Goal: Information Seeking & Learning: Learn about a topic

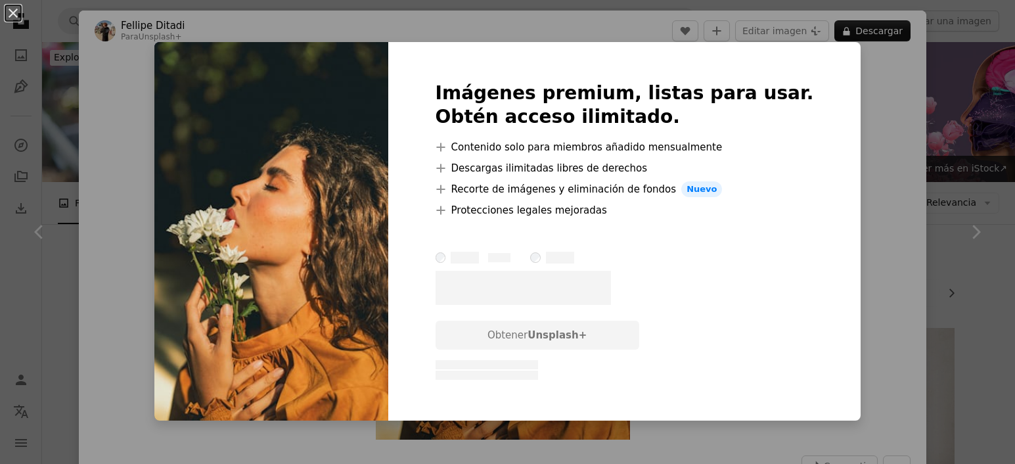
scroll to position [989, 0]
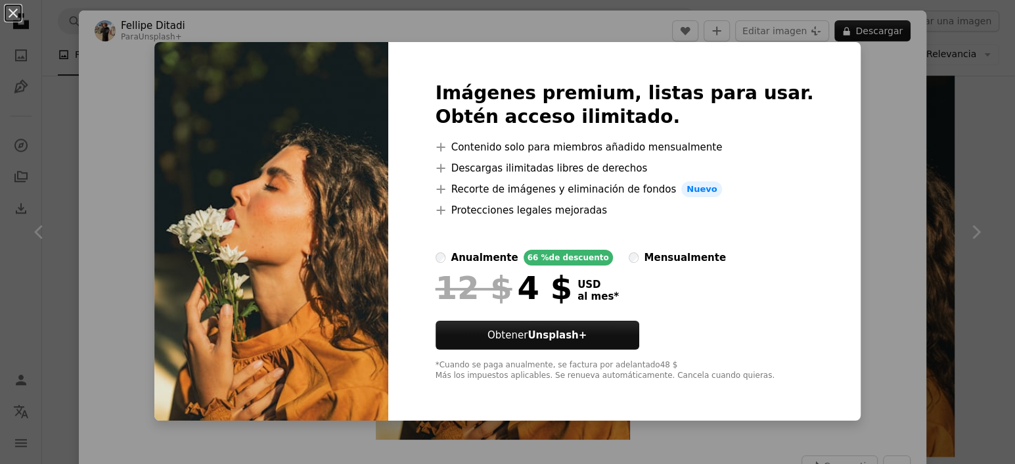
click at [943, 99] on div "An X shape Imágenes premium, listas para usar. Obtén acceso ilimitado. A plus s…" at bounding box center [507, 232] width 1015 height 464
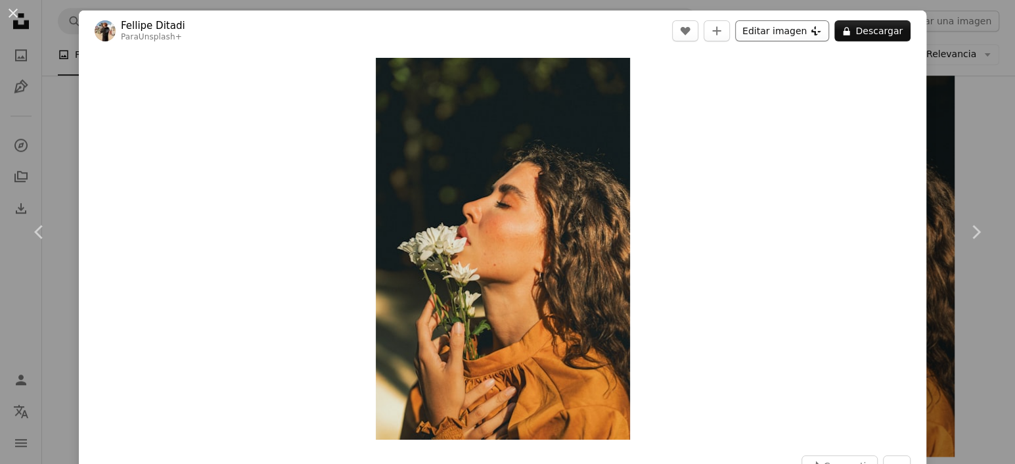
click at [779, 28] on button "Editar imagen Plus sign for Unsplash+" at bounding box center [782, 30] width 94 height 21
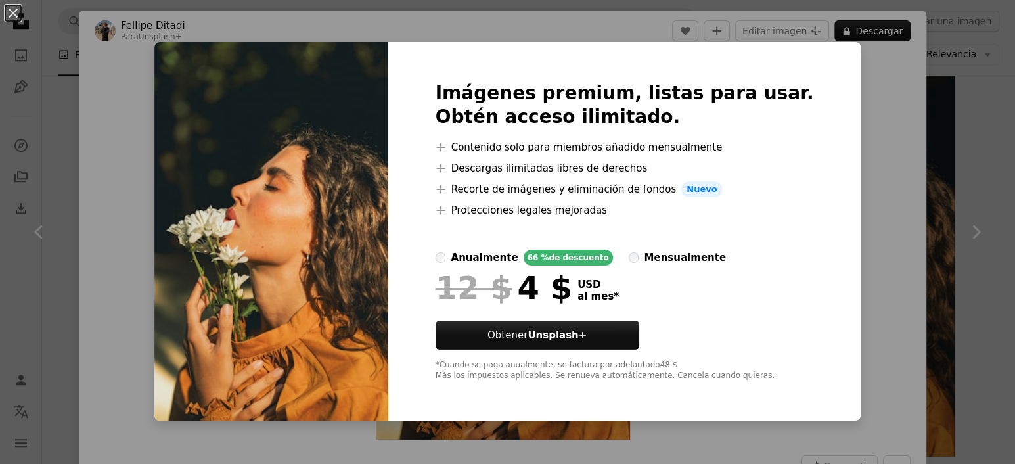
click at [890, 104] on div "An X shape Imágenes premium, listas para usar. Obtén acceso ilimitado. A plus s…" at bounding box center [507, 232] width 1015 height 464
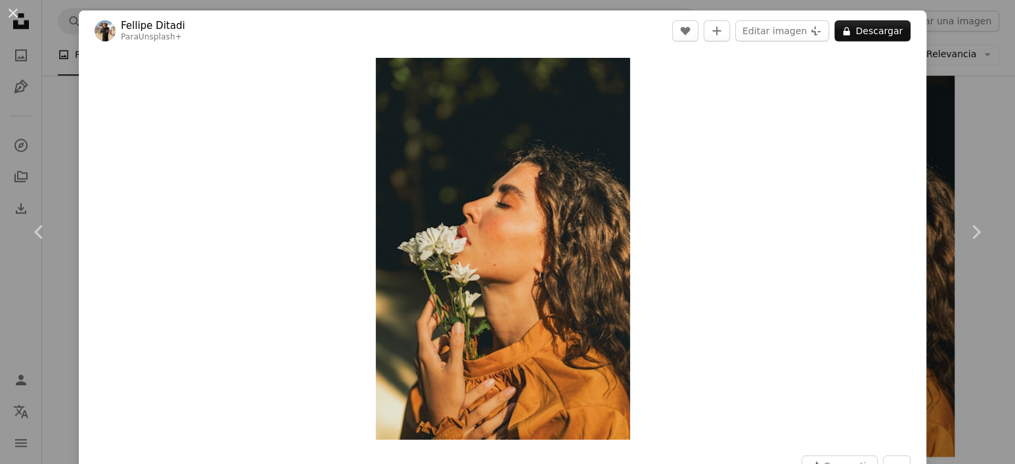
click at [955, 165] on div "An X shape Chevron left Chevron right Fellipe Ditadi Para Unsplash+ A heart A p…" at bounding box center [507, 232] width 1015 height 464
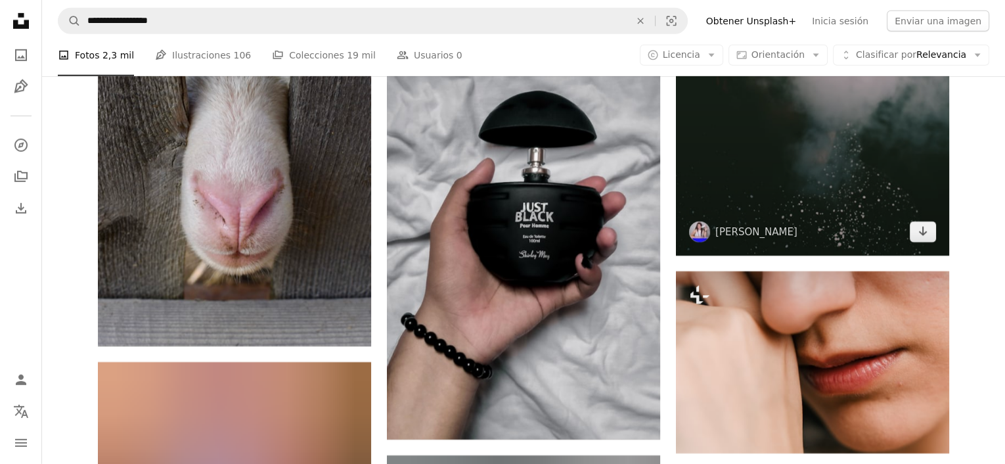
scroll to position [10384, 0]
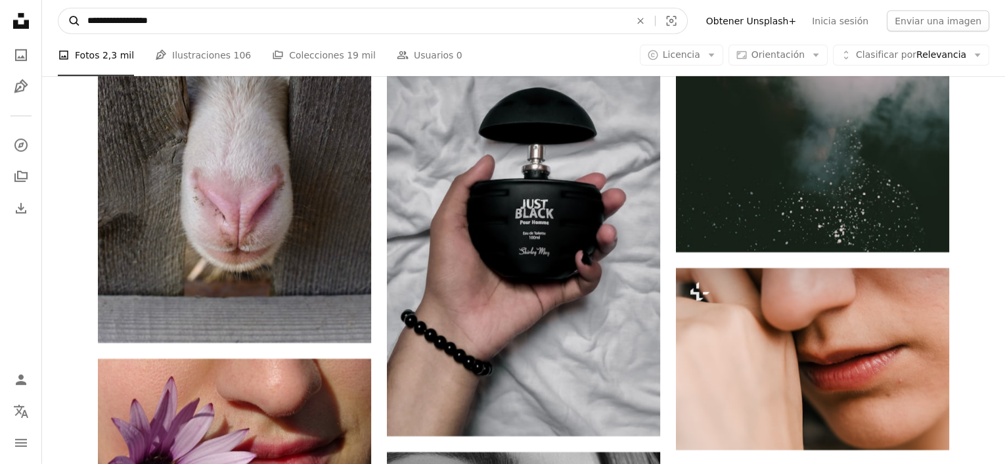
drag, startPoint x: 178, startPoint y: 16, endPoint x: 58, endPoint y: 28, distance: 120.8
click at [58, 28] on form "**********" at bounding box center [373, 21] width 630 height 26
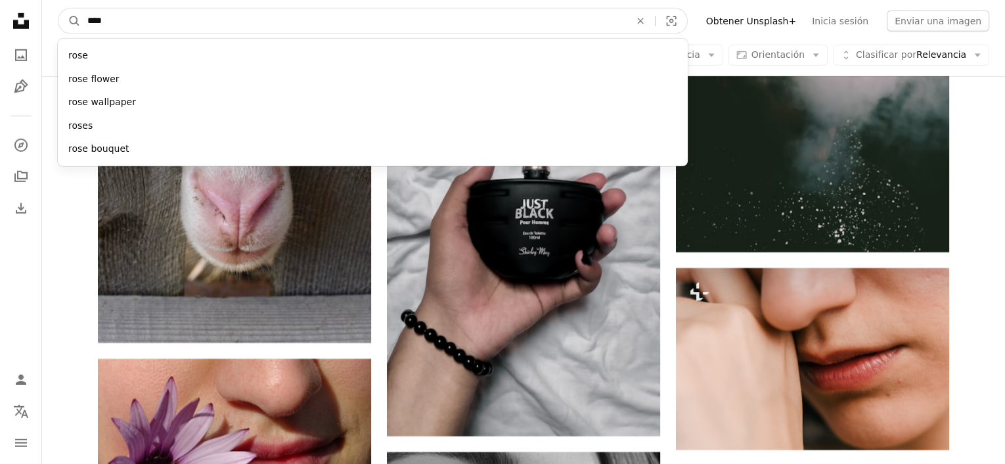
type input "*****"
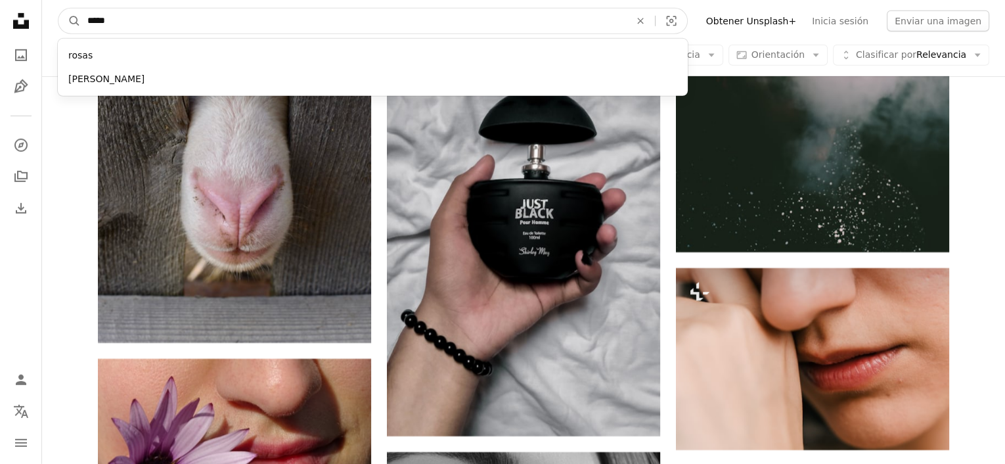
click button "A magnifying glass" at bounding box center [69, 21] width 22 height 25
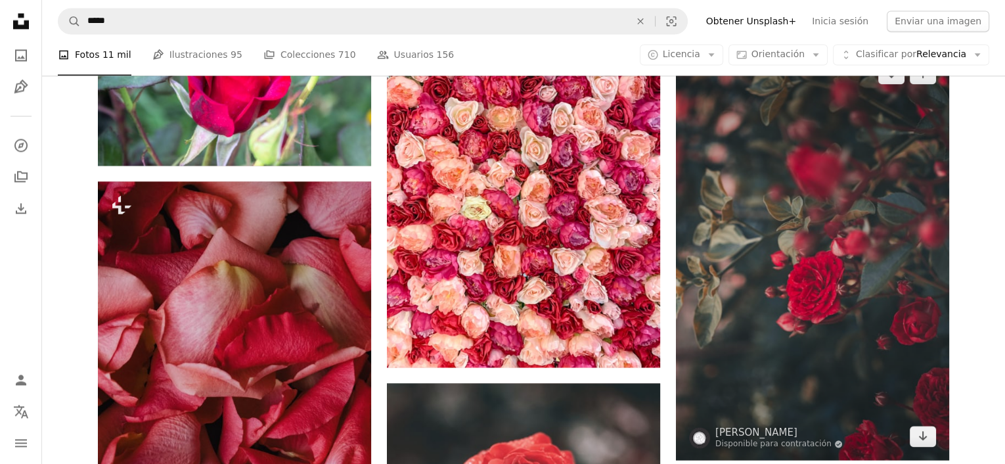
scroll to position [2365, 0]
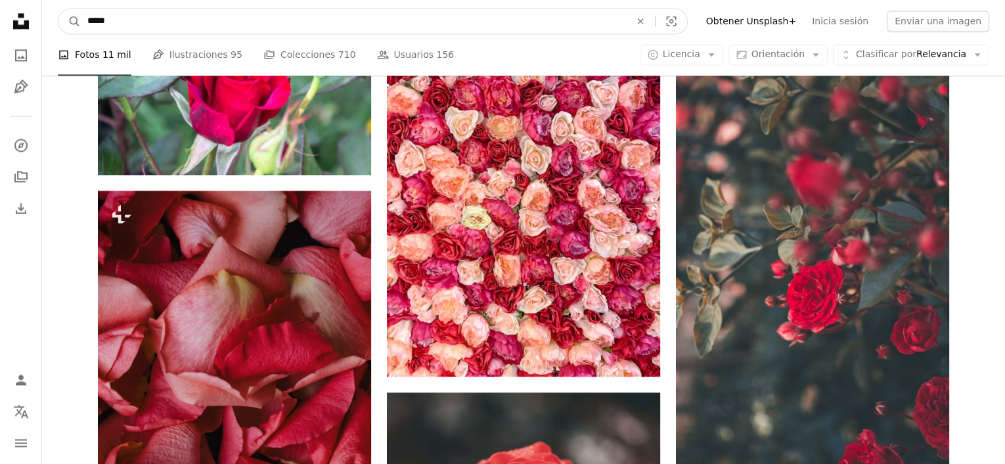
click at [87, 22] on input "*****" at bounding box center [353, 21] width 545 height 25
type input "**********"
click button "A magnifying glass" at bounding box center [69, 21] width 22 height 25
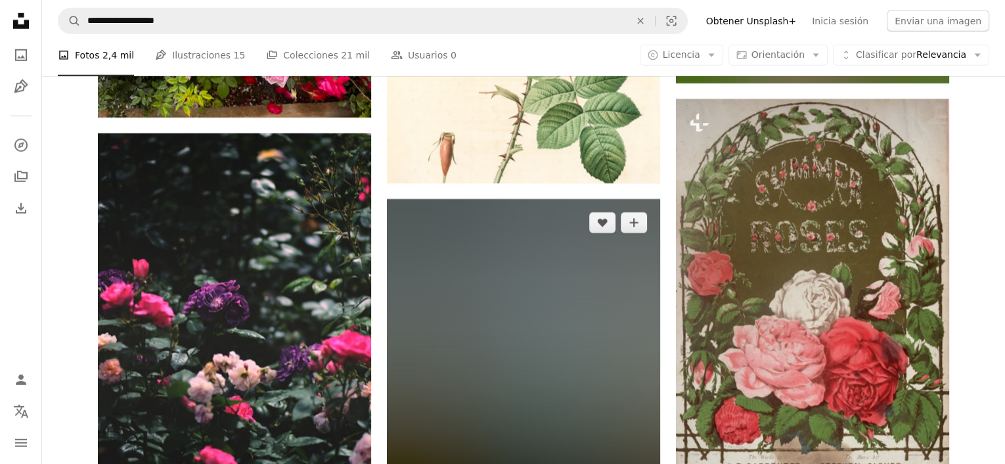
scroll to position [4402, 0]
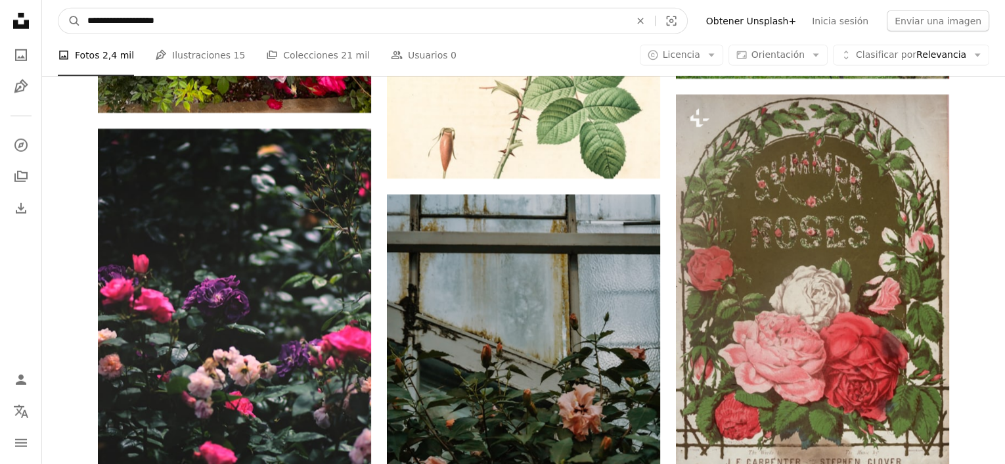
drag, startPoint x: 185, startPoint y: 20, endPoint x: 52, endPoint y: 35, distance: 134.3
click at [49, 35] on nav "**********" at bounding box center [523, 21] width 963 height 42
type input "**********"
click button "A magnifying glass" at bounding box center [69, 21] width 22 height 25
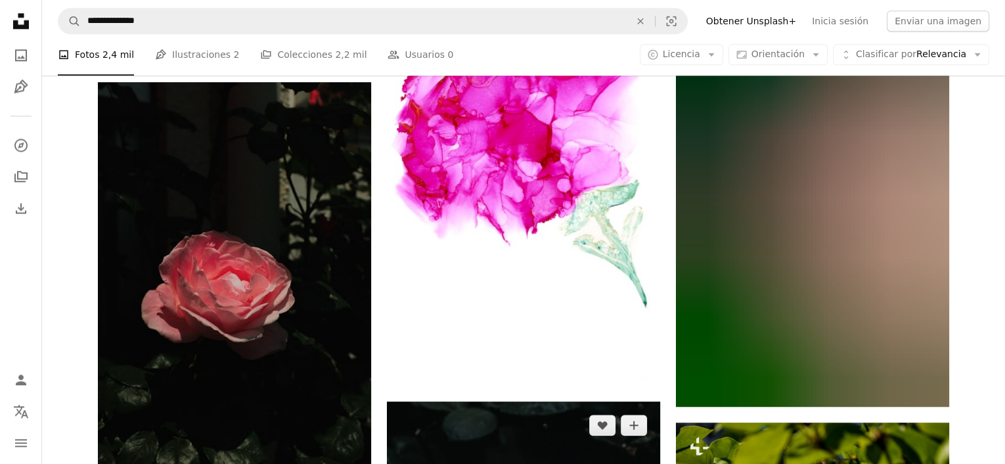
scroll to position [1774, 0]
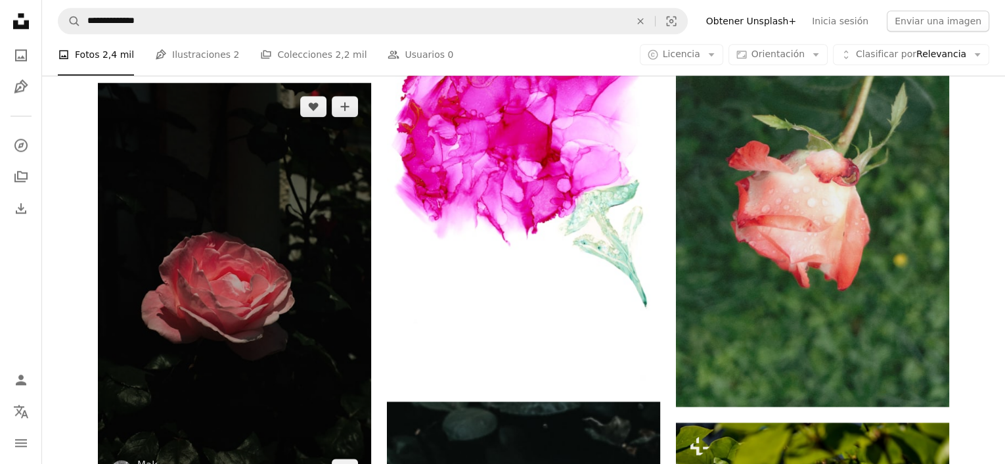
click at [244, 292] on img at bounding box center [234, 288] width 273 height 410
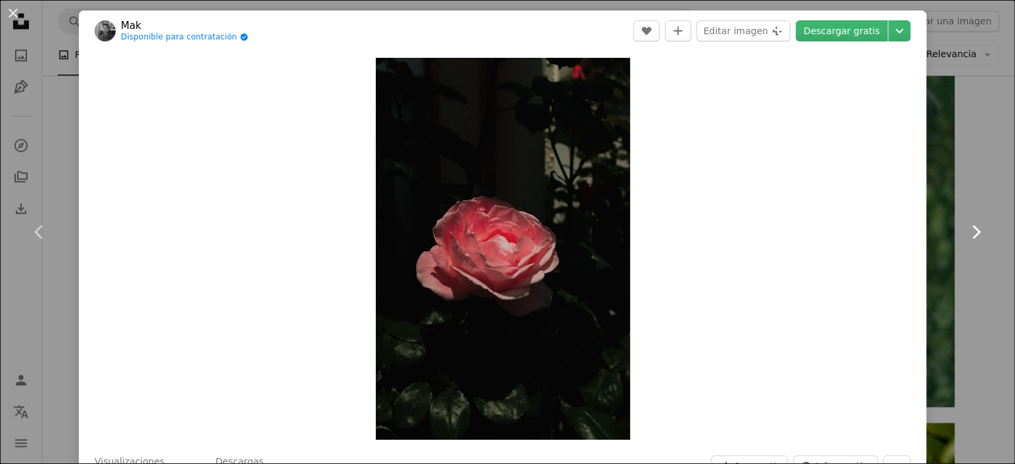
drag, startPoint x: 977, startPoint y: 174, endPoint x: 959, endPoint y: 175, distance: 18.4
click at [976, 174] on link "Chevron right" at bounding box center [975, 232] width 79 height 126
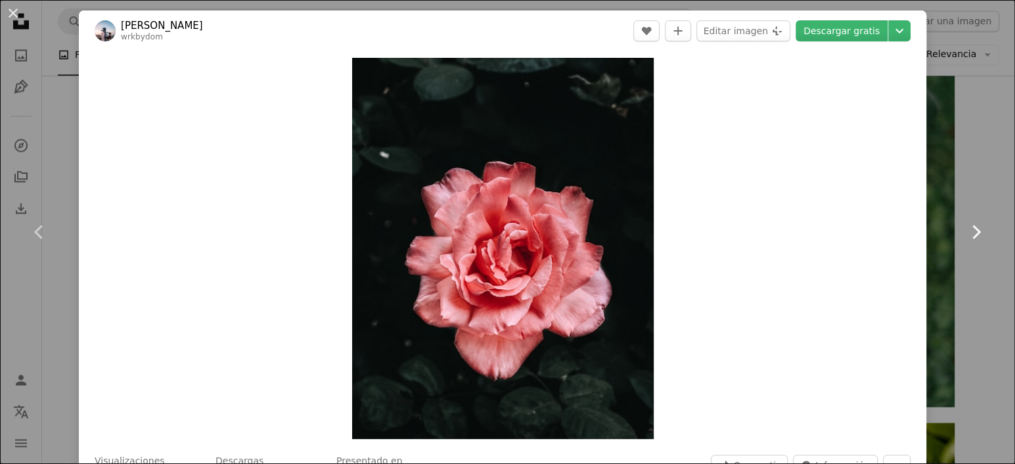
click at [970, 240] on icon "Chevron right" at bounding box center [975, 231] width 21 height 21
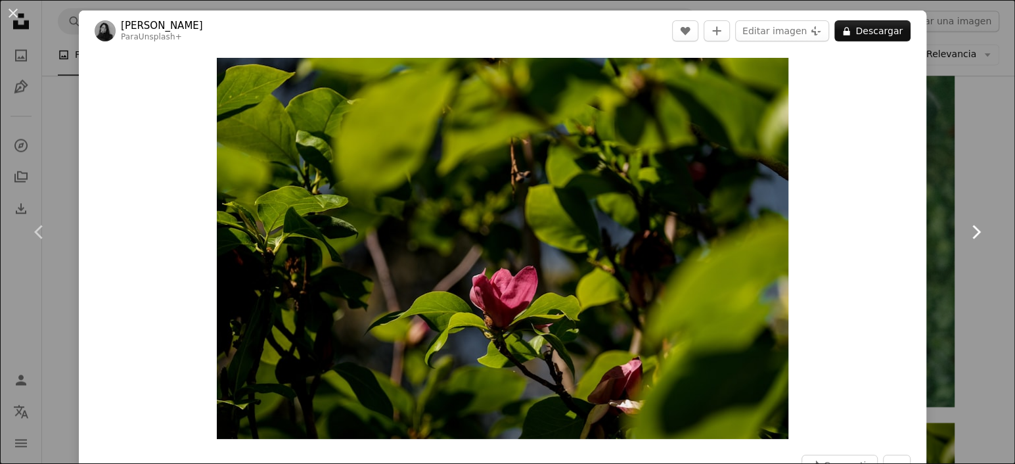
click at [970, 238] on icon "Chevron right" at bounding box center [975, 231] width 21 height 21
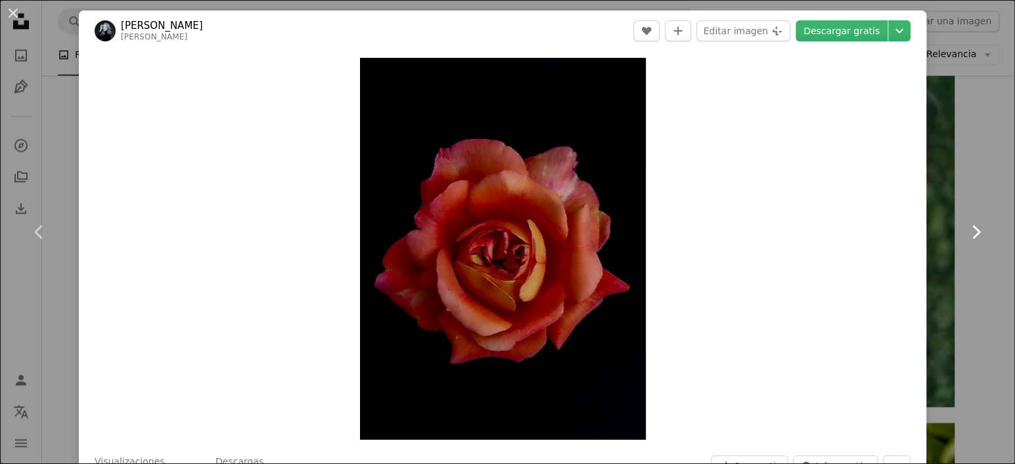
click at [968, 237] on icon "Chevron right" at bounding box center [975, 231] width 21 height 21
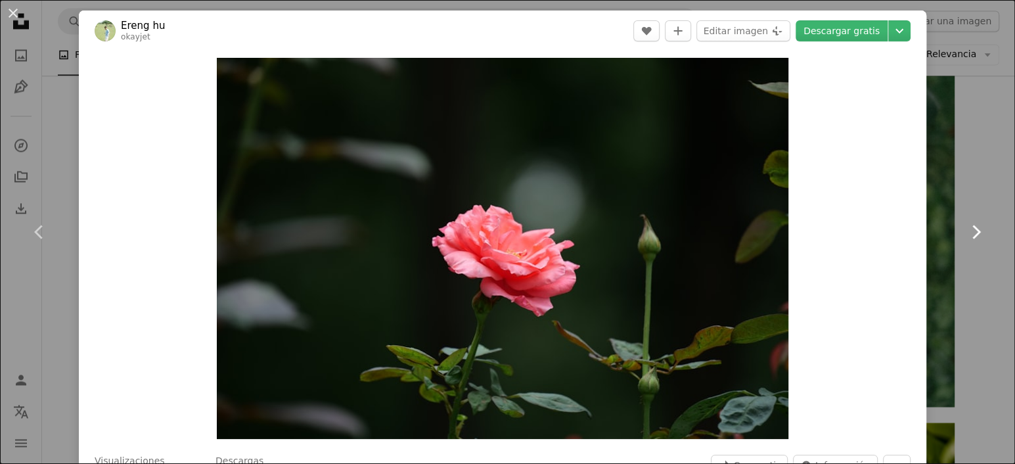
click at [972, 235] on icon at bounding box center [976, 232] width 9 height 14
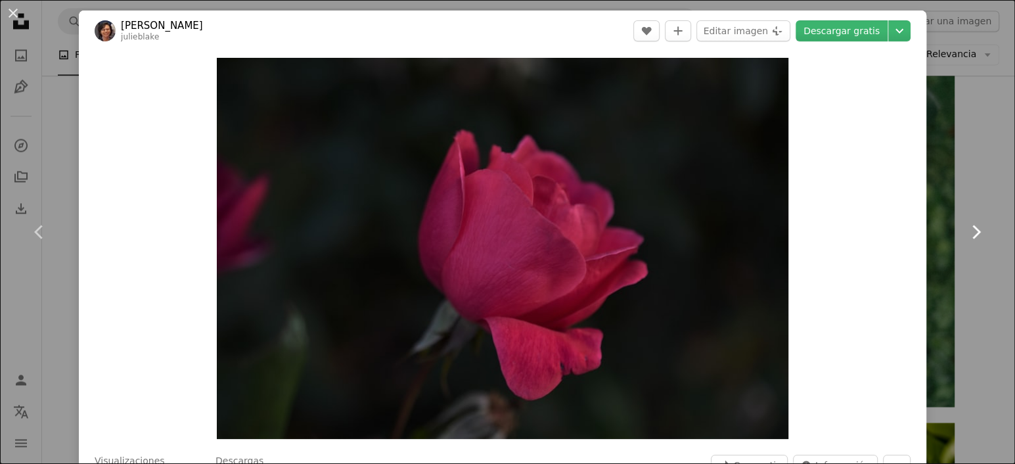
click at [972, 235] on icon at bounding box center [976, 232] width 9 height 14
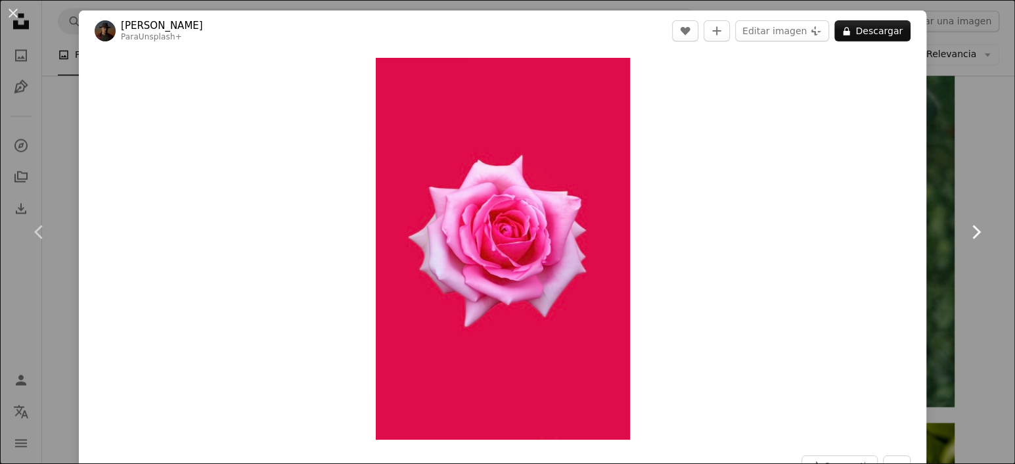
click at [972, 235] on icon at bounding box center [976, 232] width 9 height 14
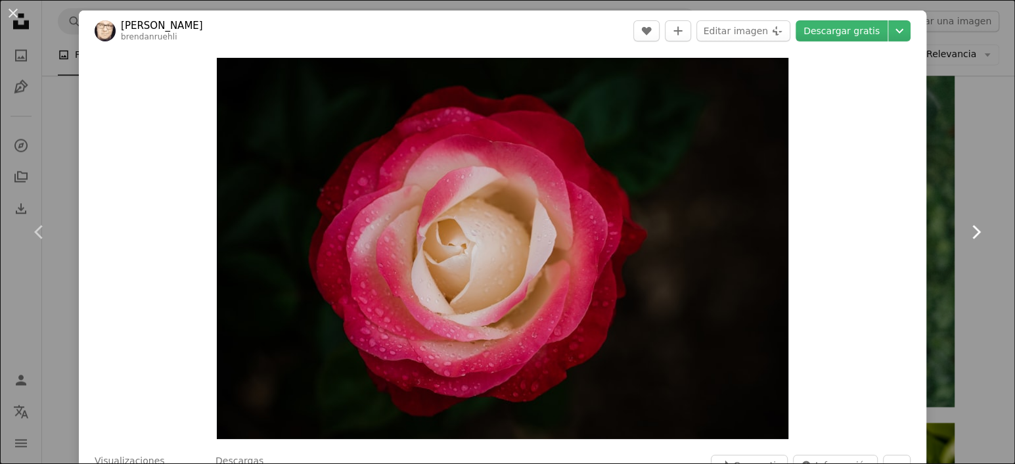
click at [972, 235] on icon at bounding box center [976, 232] width 9 height 14
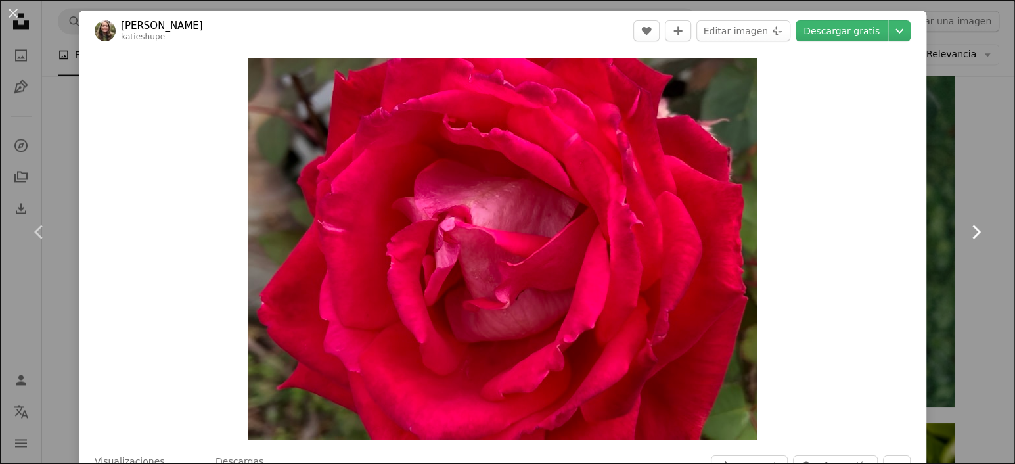
click at [972, 235] on icon at bounding box center [976, 232] width 9 height 14
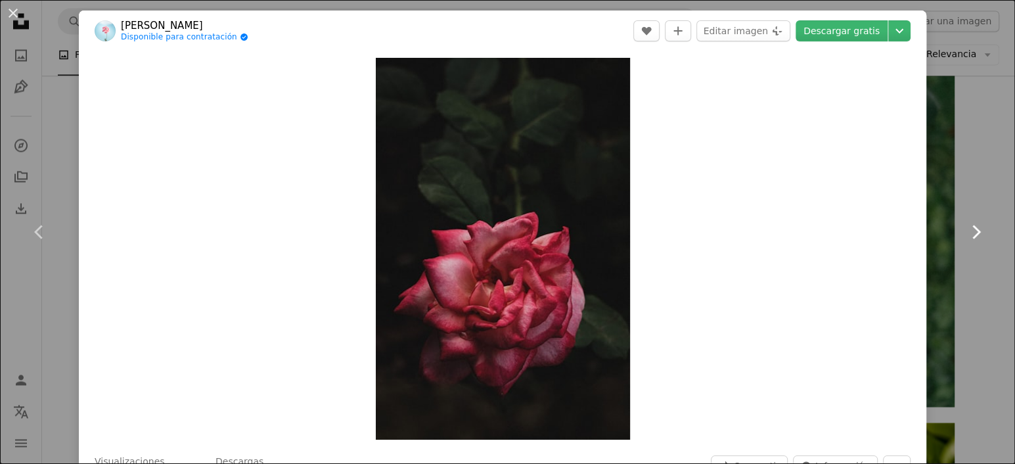
click at [968, 235] on icon "Chevron right" at bounding box center [975, 231] width 21 height 21
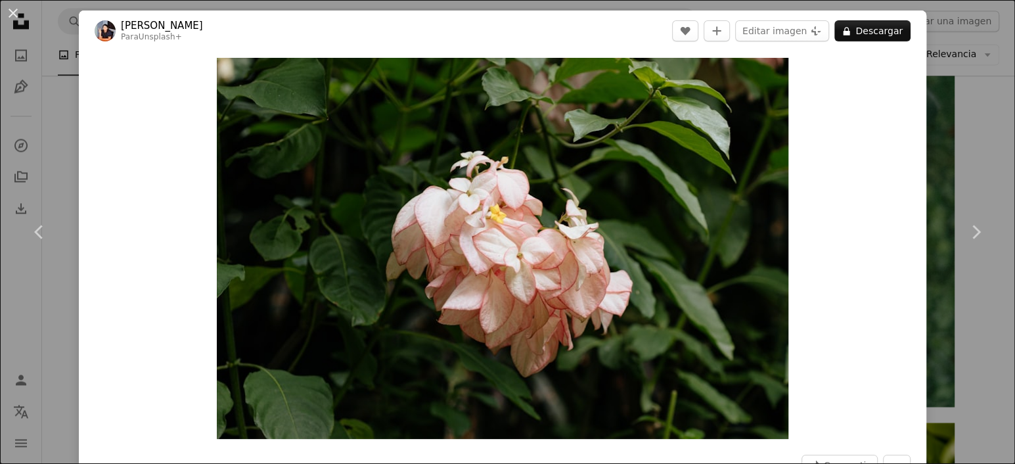
click at [970, 160] on div "An X shape Chevron left Chevron right [PERSON_NAME] Para Unsplash+ A heart A pl…" at bounding box center [507, 232] width 1015 height 464
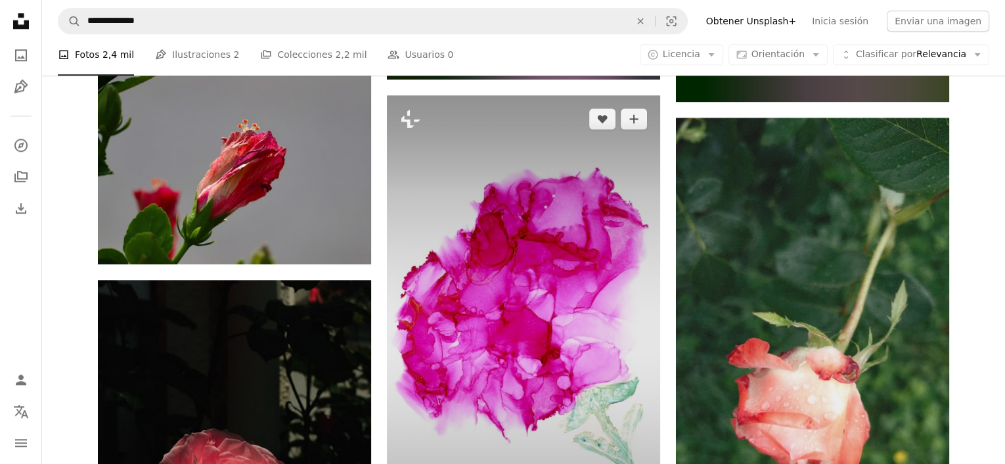
scroll to position [1445, 0]
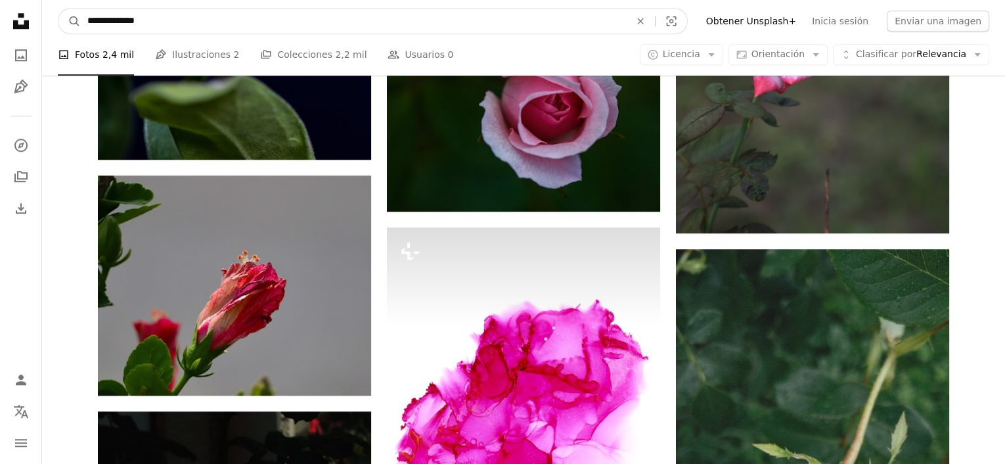
click at [156, 24] on input "**********" at bounding box center [353, 21] width 545 height 25
type input "**********"
click button "A magnifying glass" at bounding box center [69, 21] width 22 height 25
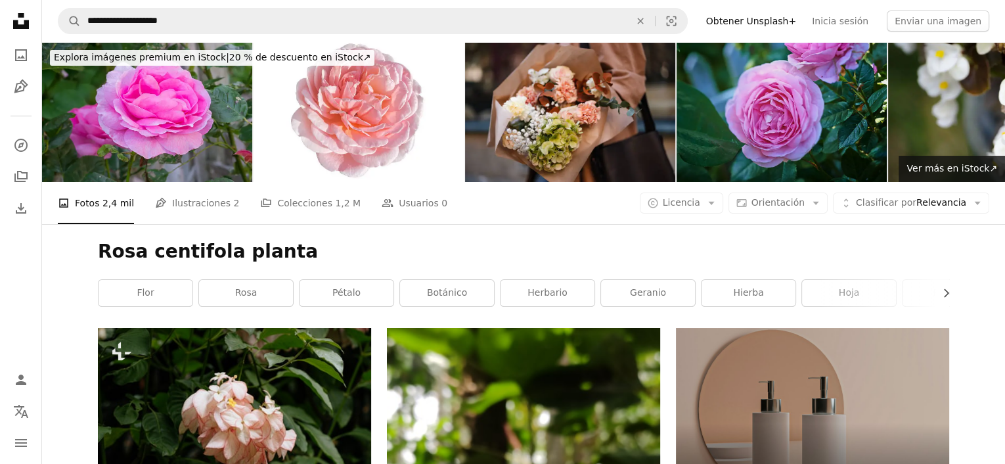
click at [812, 122] on img at bounding box center [782, 112] width 210 height 140
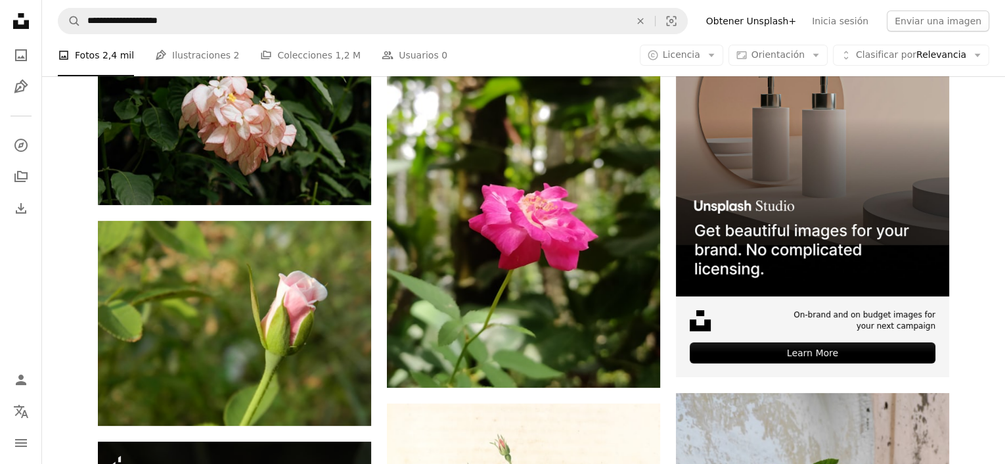
scroll to position [328, 0]
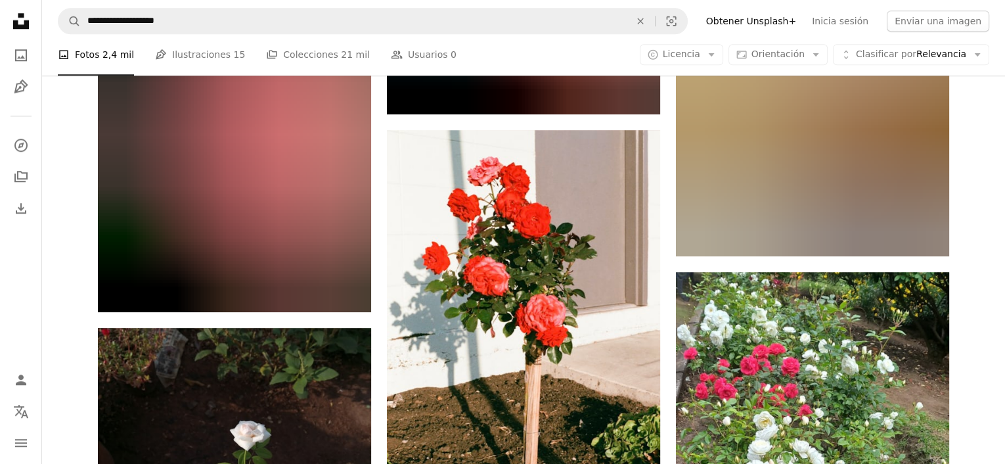
scroll to position [4401, 0]
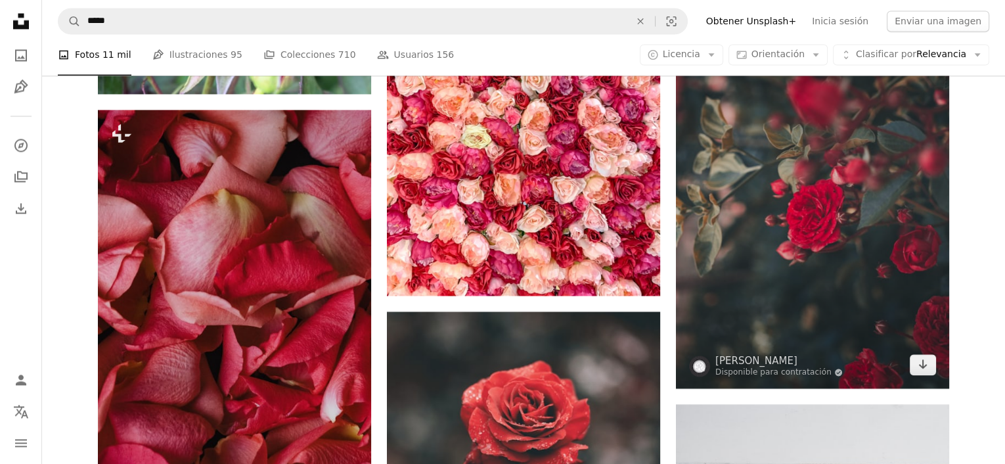
scroll to position [2431, 0]
